Goal: Task Accomplishment & Management: Manage account settings

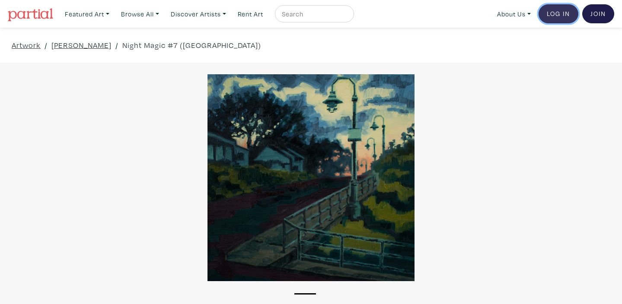
click at [558, 13] on link "Log In" at bounding box center [558, 13] width 40 height 19
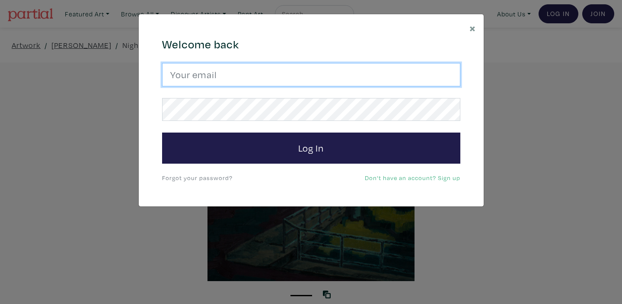
click at [228, 74] on input "email" at bounding box center [311, 74] width 298 height 23
type input "kuldeep_grewal@hotmail.com"
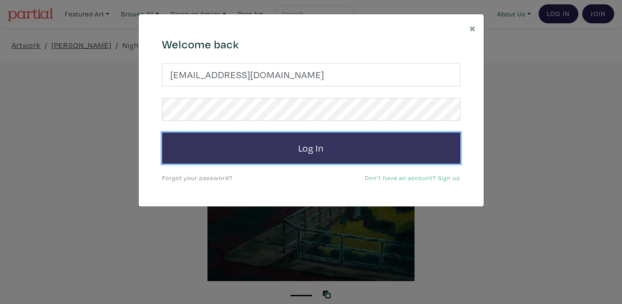
click at [298, 153] on button "Log In" at bounding box center [311, 148] width 298 height 31
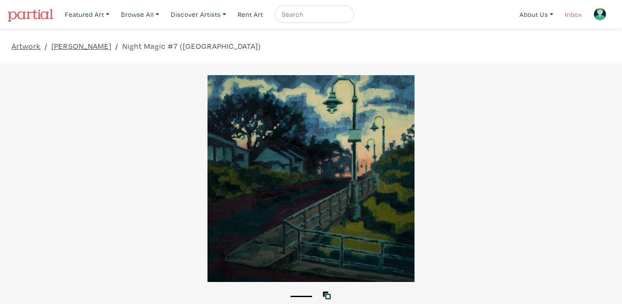
click at [574, 17] on link "Inbox" at bounding box center [573, 15] width 25 height 18
